Goal: Task Accomplishment & Management: Manage account settings

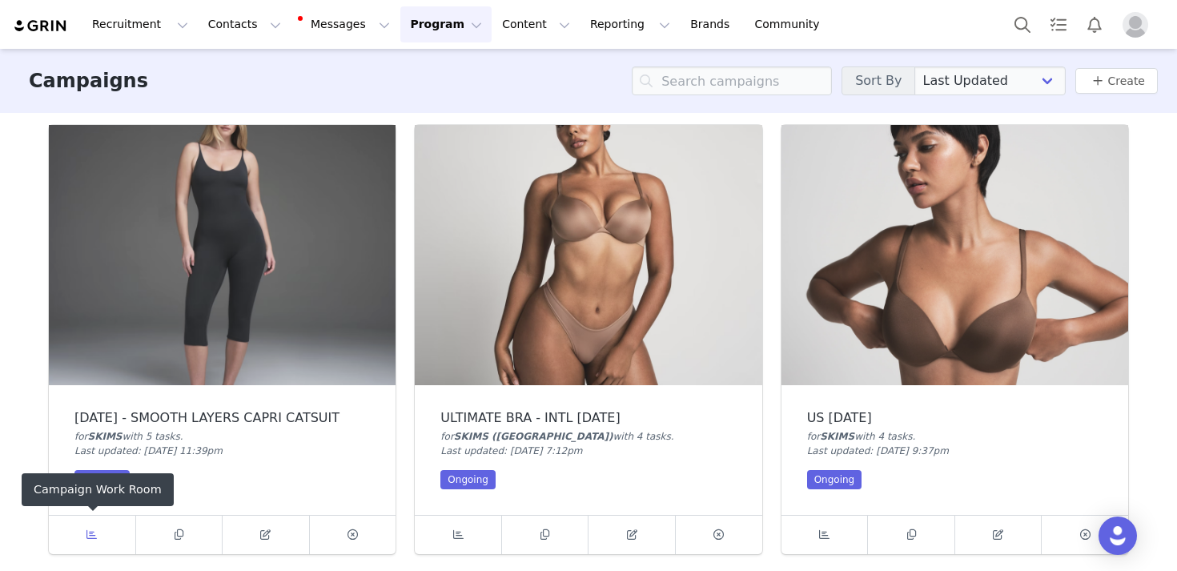
click at [94, 532] on icon at bounding box center [91, 534] width 10 height 10
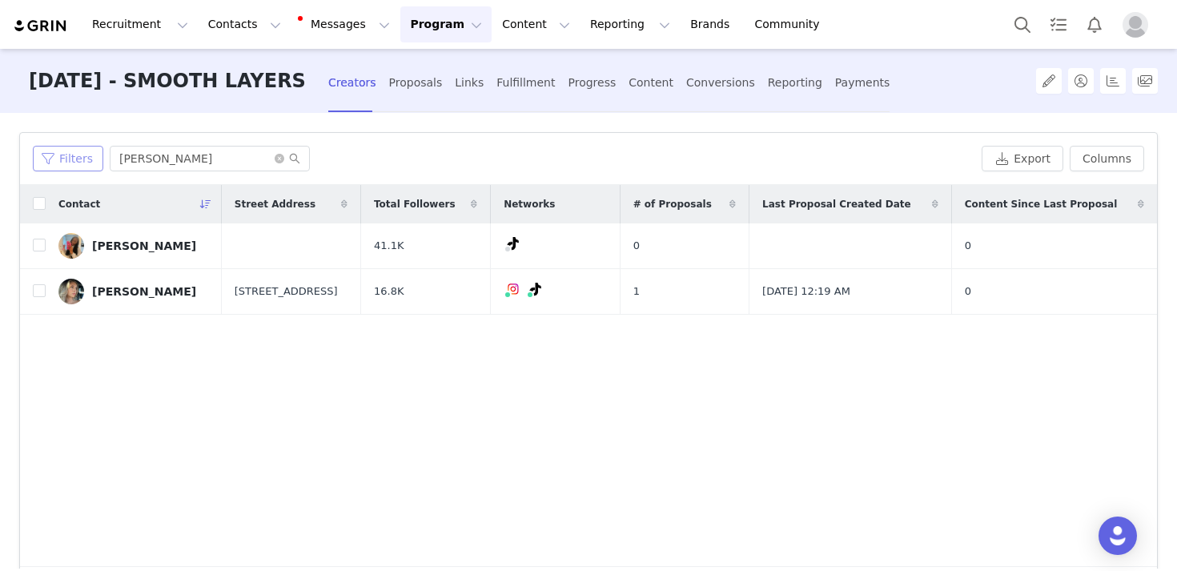
click at [91, 163] on button "Filters" at bounding box center [68, 159] width 70 height 26
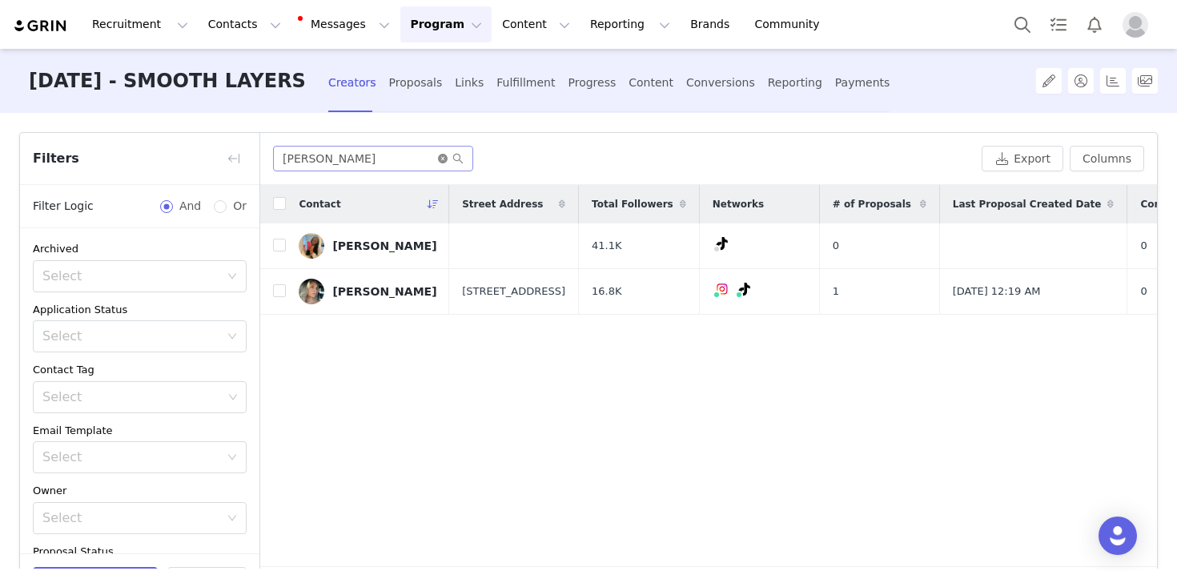
click at [438, 159] on icon "icon: close-circle" at bounding box center [443, 159] width 10 height 10
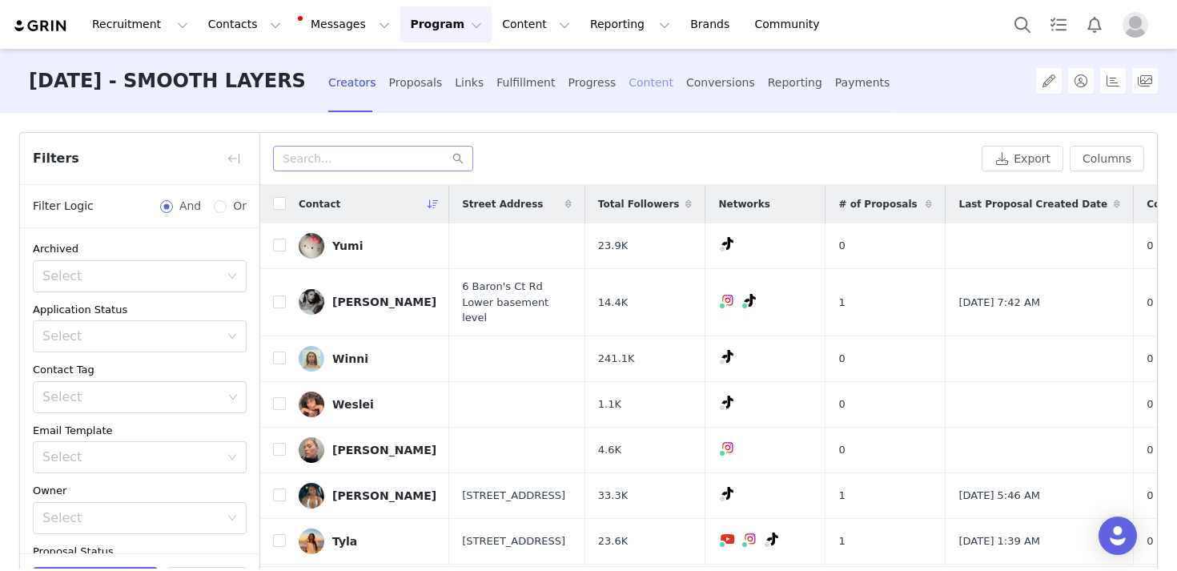
click at [640, 75] on div "Content" at bounding box center [651, 83] width 45 height 42
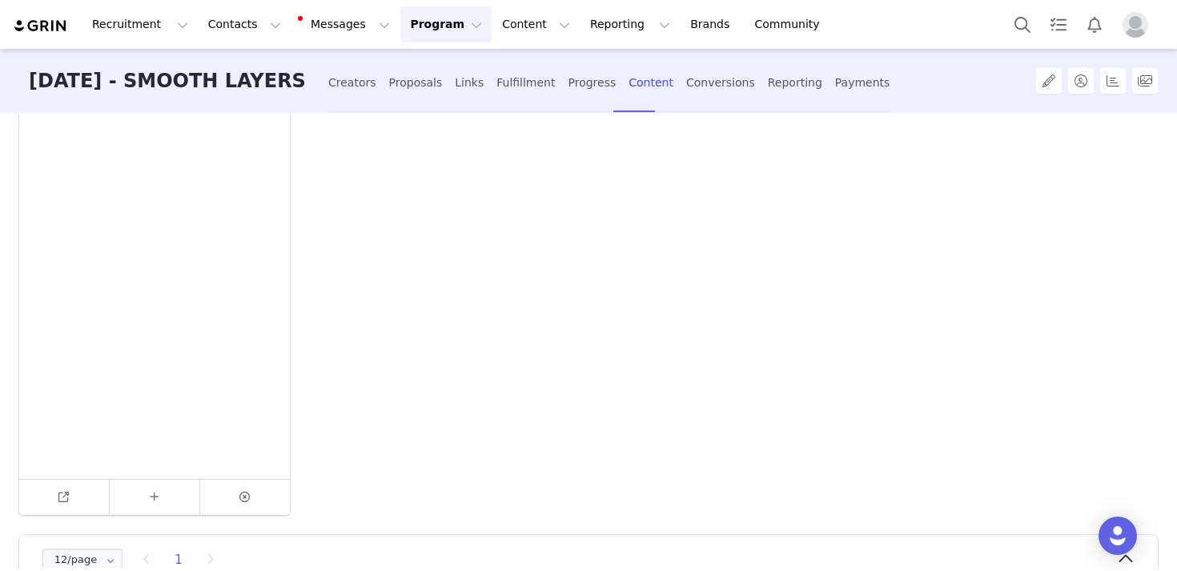
scroll to position [390, 0]
click at [239, 493] on icon at bounding box center [244, 495] width 10 height 10
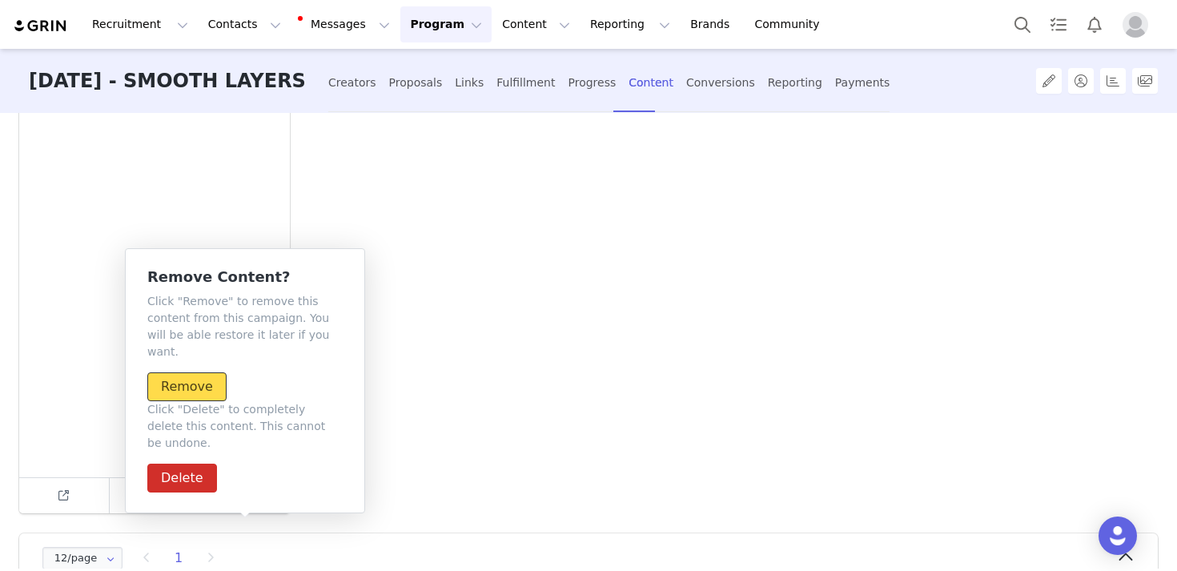
click at [211, 375] on button "Remove" at bounding box center [186, 386] width 79 height 29
